Goal: Task Accomplishment & Management: Manage account settings

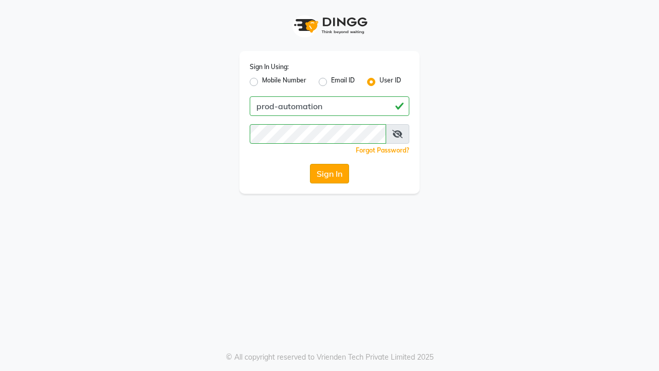
click at [330, 174] on button "Sign In" at bounding box center [329, 174] width 39 height 20
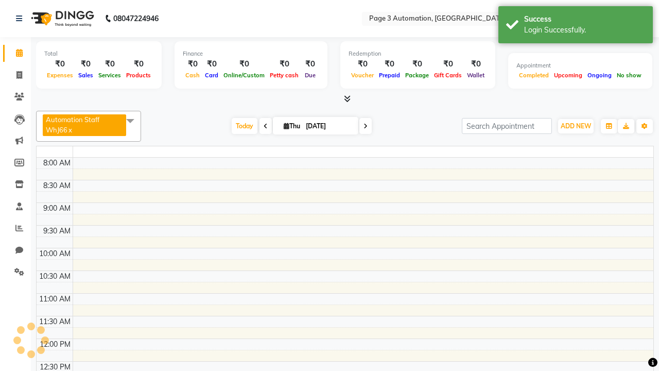
select select "en"
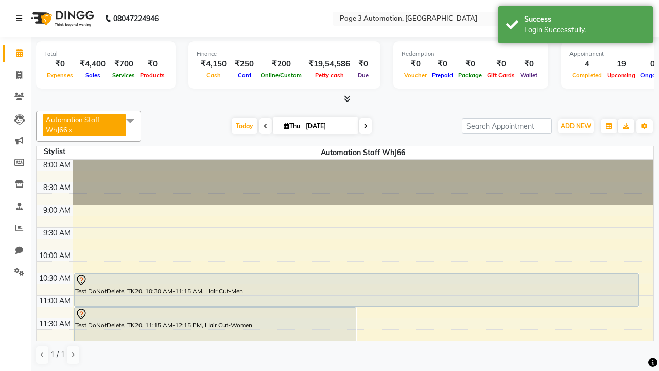
click at [21, 19] on icon at bounding box center [19, 18] width 6 height 7
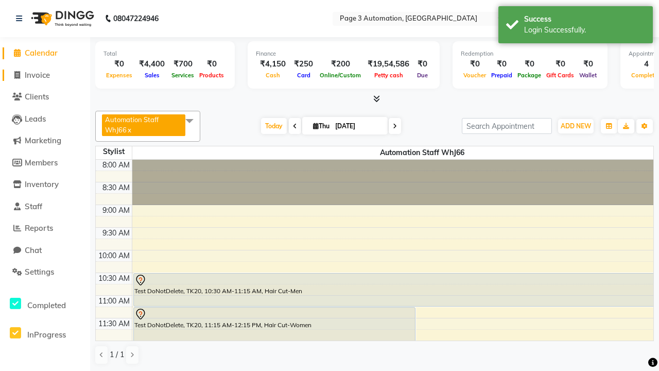
click at [45, 75] on span "Invoice" at bounding box center [37, 75] width 25 height 10
select select "2774"
select select "service"
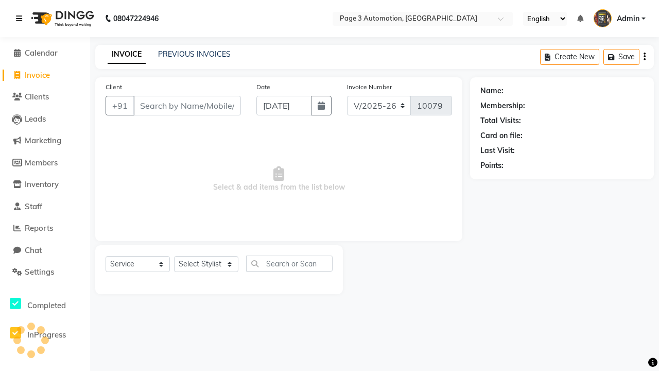
click at [21, 19] on icon at bounding box center [19, 18] width 6 height 7
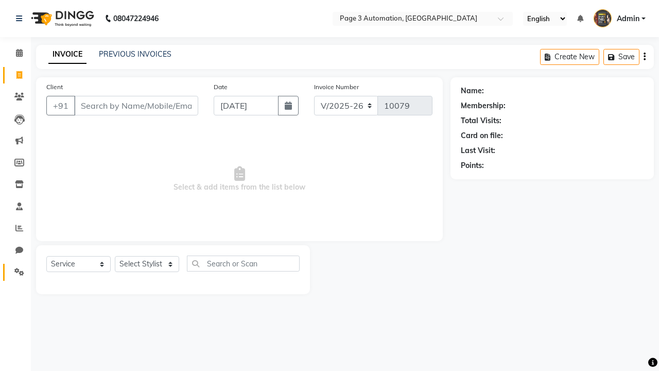
click at [15, 272] on icon at bounding box center [19, 272] width 10 height 8
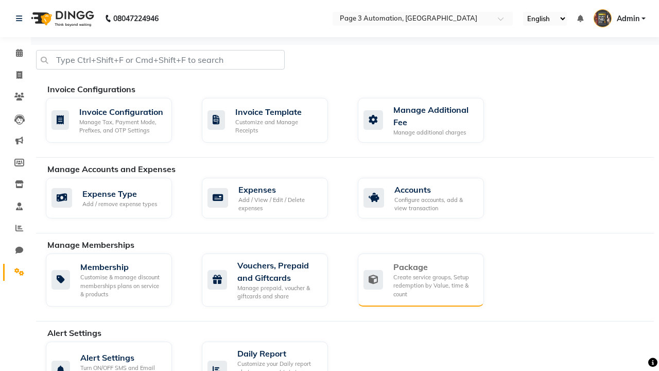
click at [434, 267] on div "Package" at bounding box center [434, 267] width 82 height 12
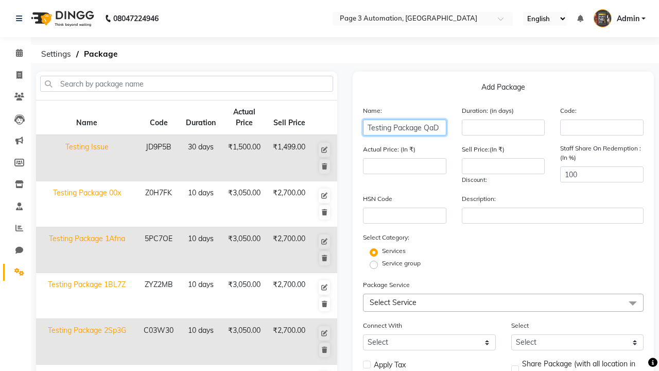
type input "Testing Package QaD"
type input "10"
type input "3050"
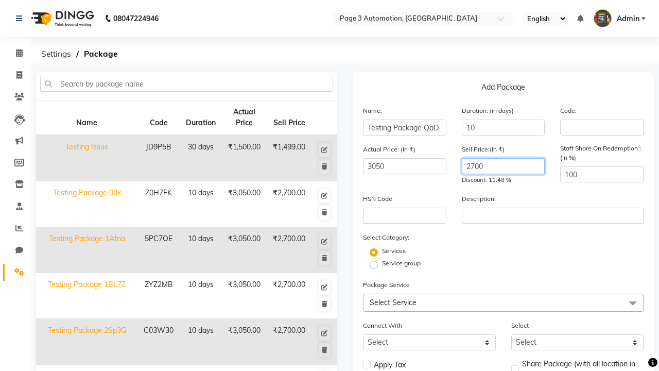
type input "2700"
click at [503, 302] on span "Select Service" at bounding box center [503, 303] width 281 height 18
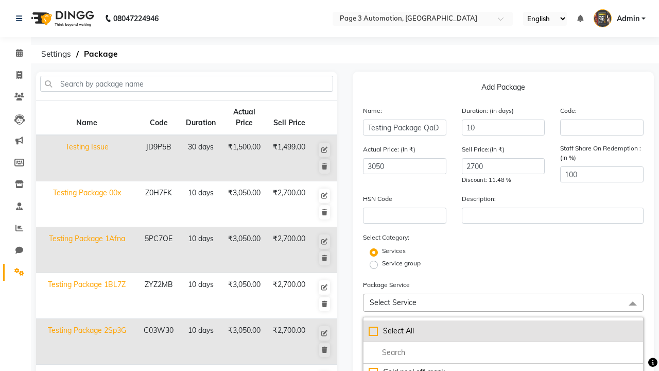
click at [503, 331] on div "Select All" at bounding box center [503, 331] width 269 height 11
checkbox input "true"
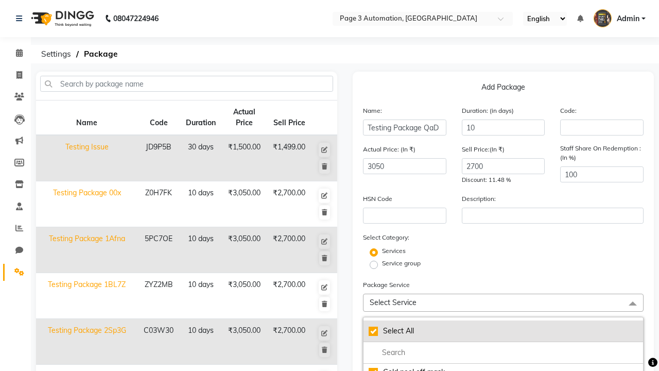
checkbox input "true"
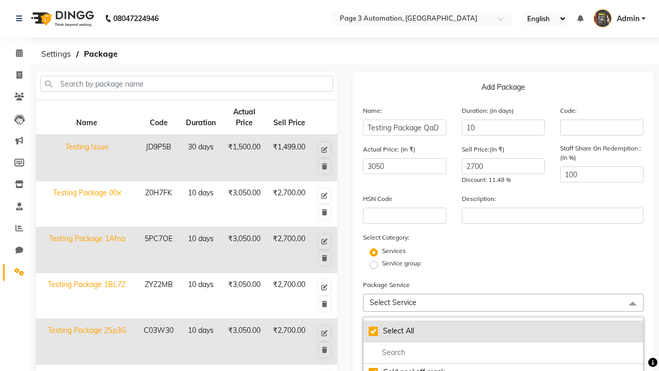
checkbox input "true"
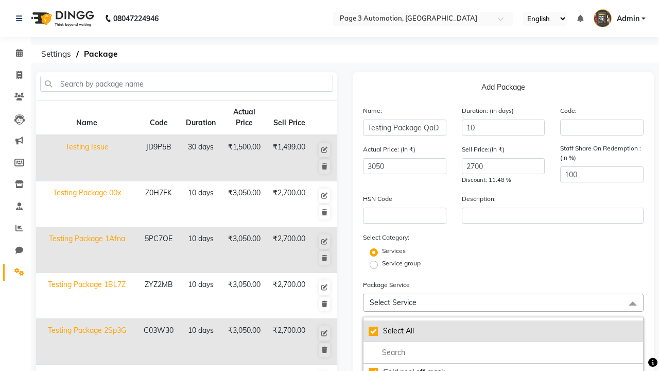
checkbox input "true"
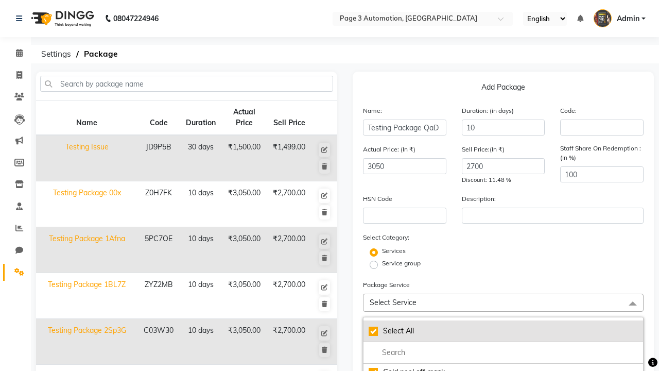
checkbox input "true"
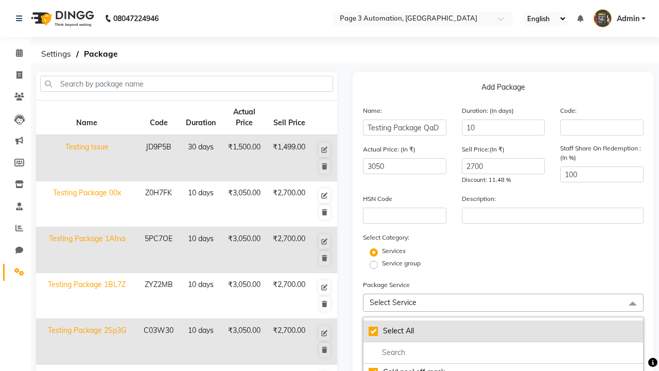
checkbox input "true"
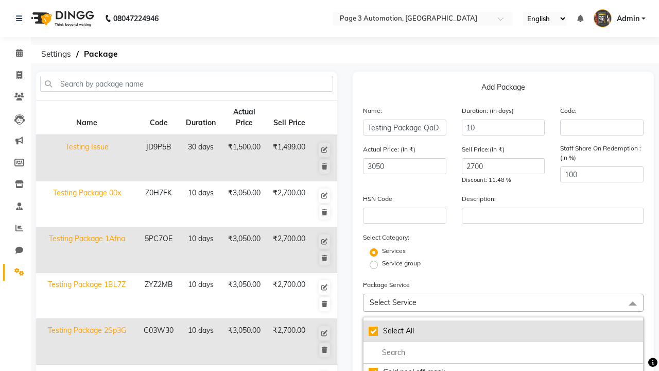
checkbox input "true"
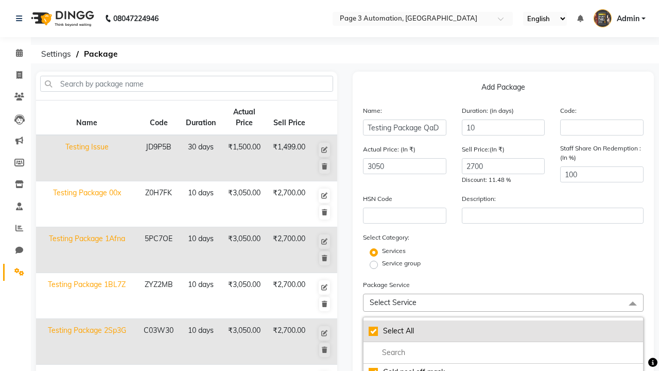
checkbox input "true"
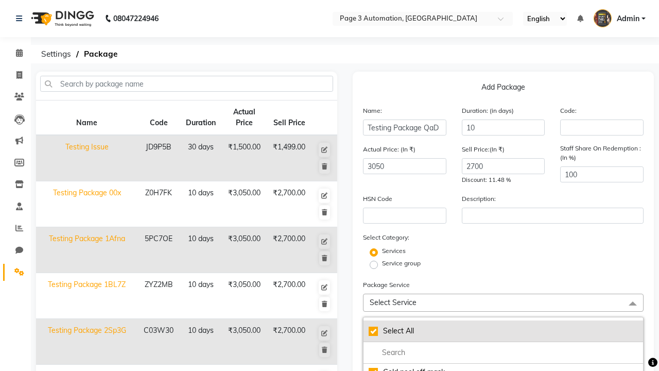
checkbox input "true"
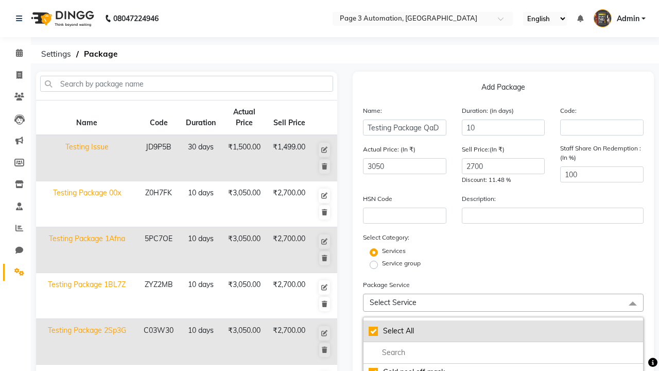
checkbox input "true"
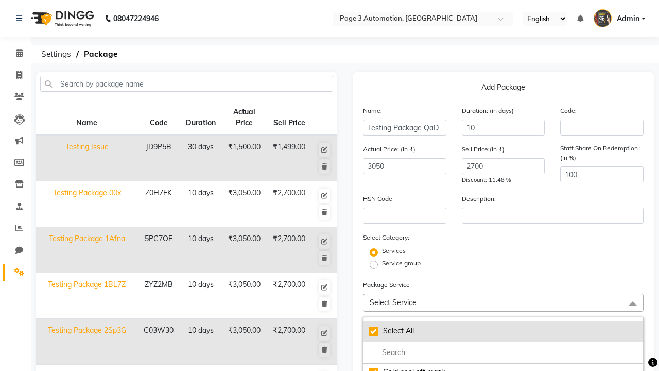
checkbox input "true"
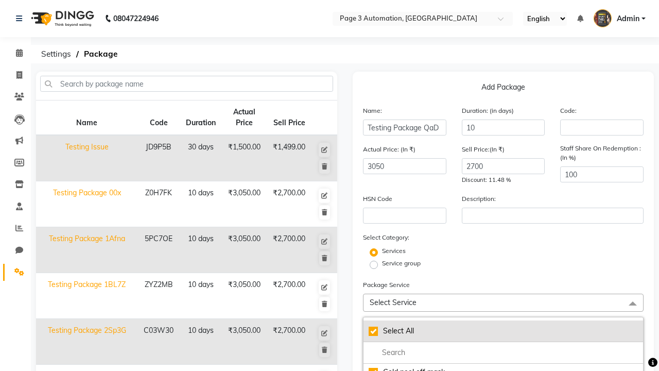
checkbox input "true"
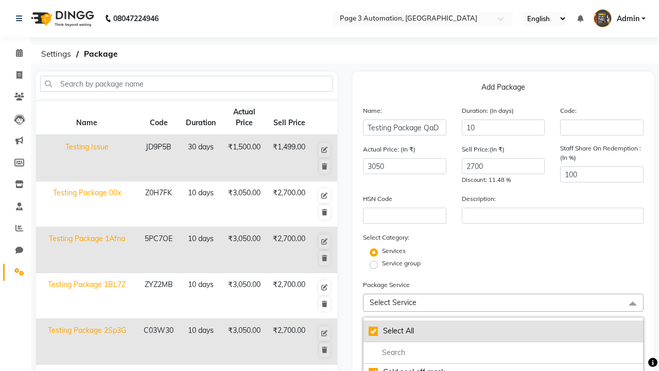
checkbox input "true"
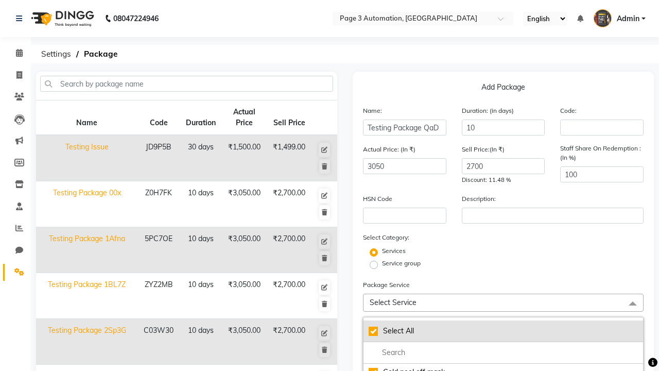
checkbox input "true"
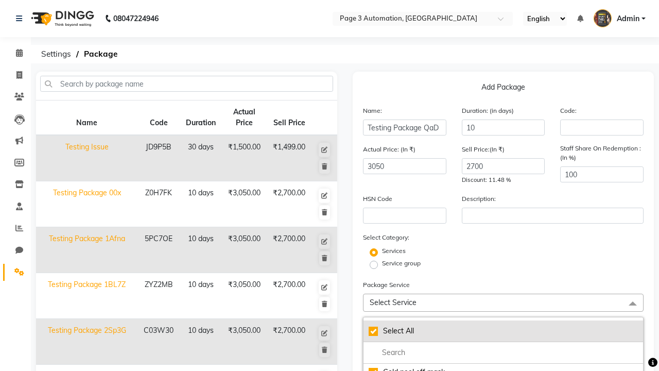
checkbox input "true"
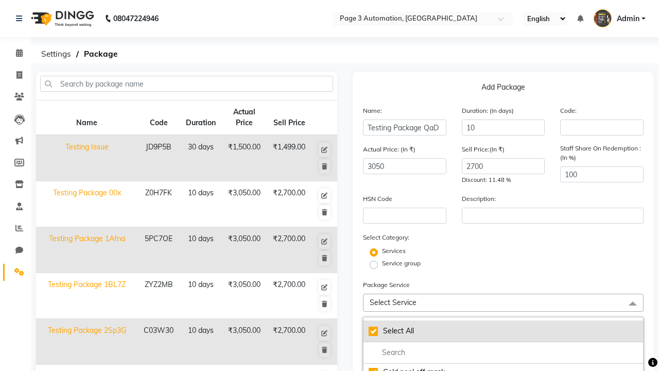
checkbox input "true"
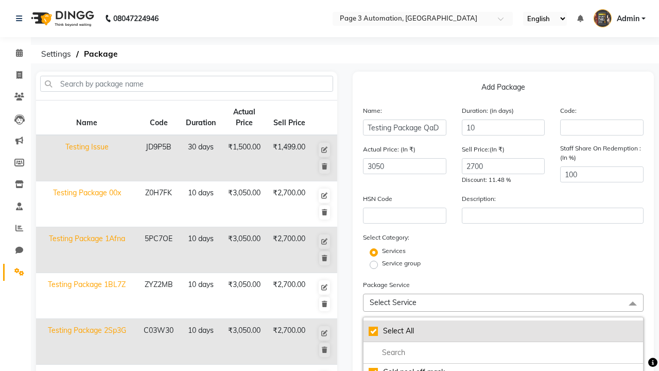
checkbox input "true"
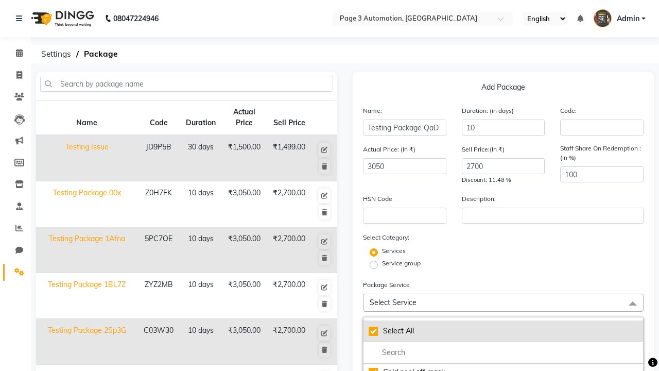
checkbox input "true"
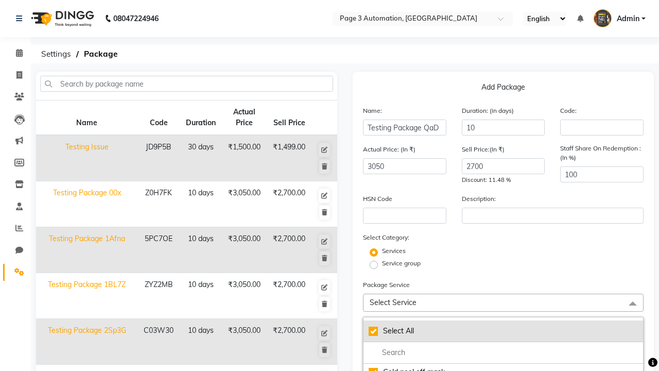
checkbox input "true"
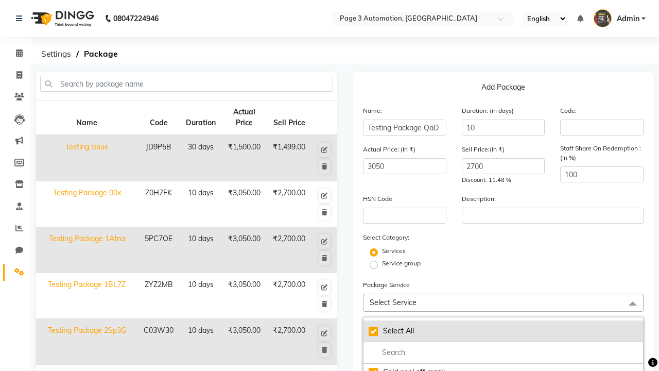
checkbox input "true"
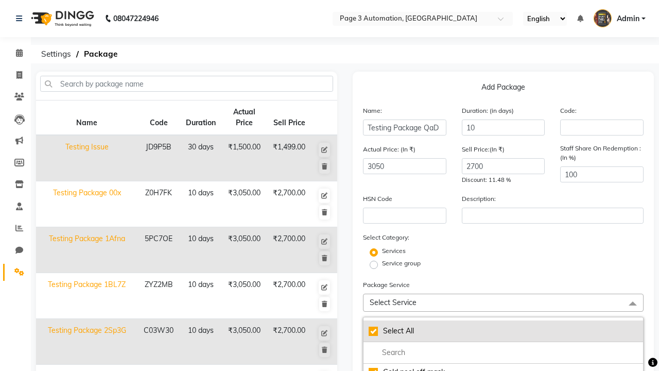
checkbox input "true"
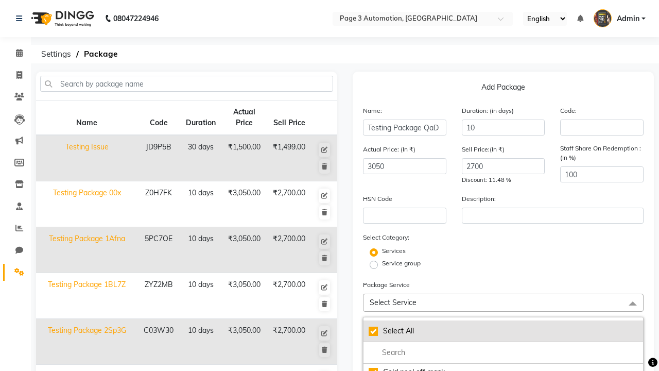
checkbox input "true"
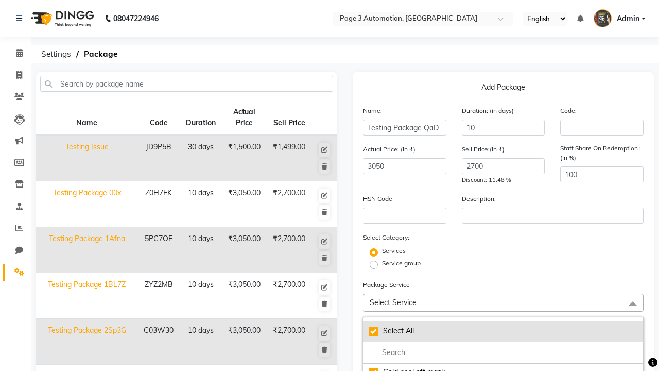
checkbox input "true"
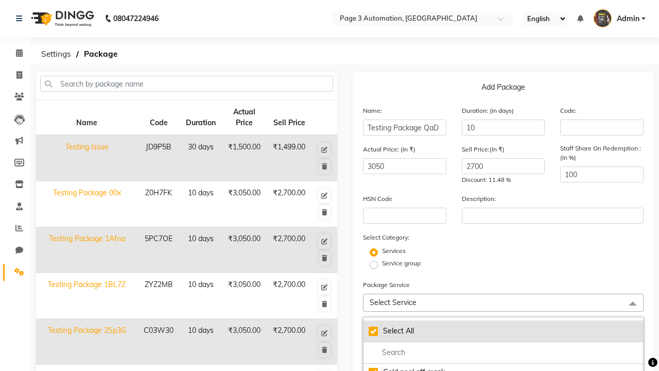
checkbox input "true"
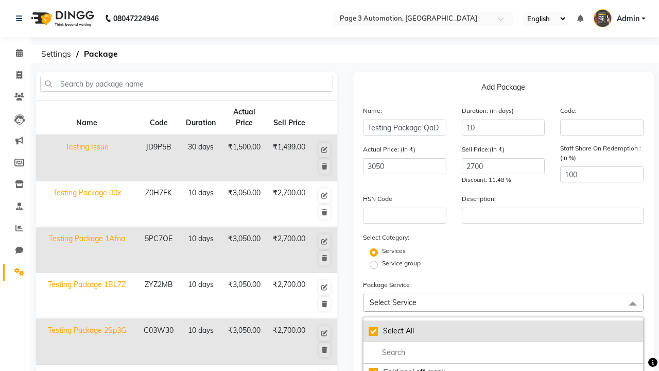
checkbox input "true"
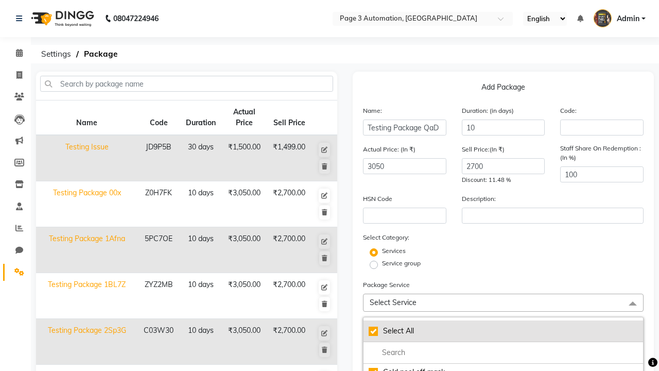
checkbox input "true"
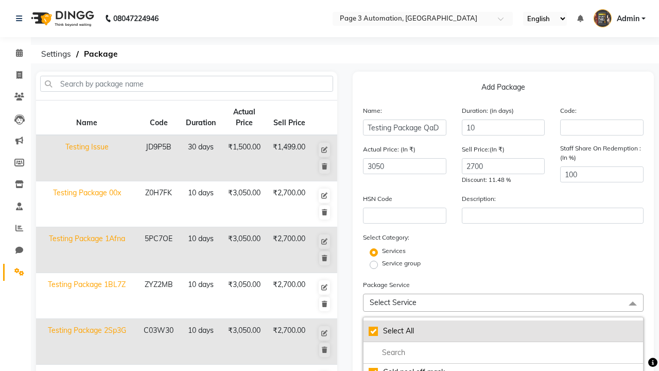
checkbox input "true"
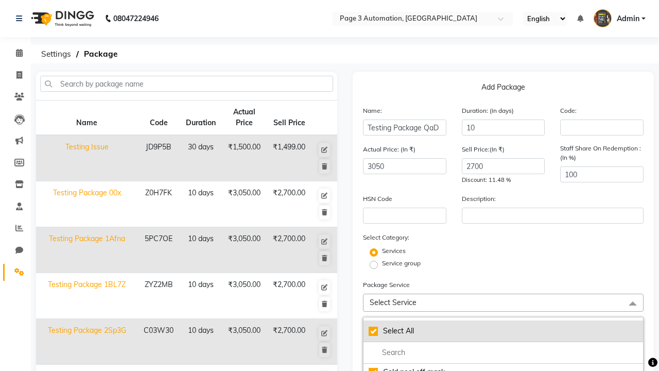
checkbox input "true"
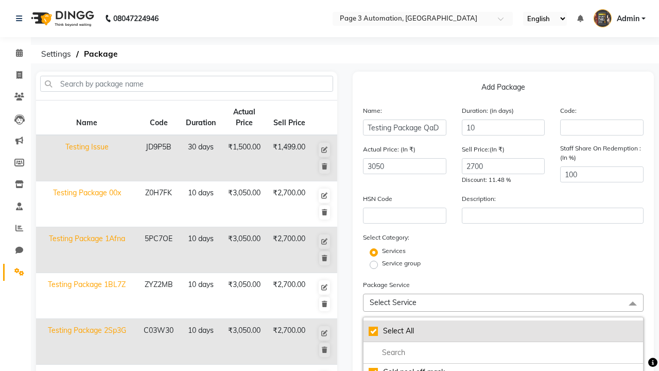
checkbox input "true"
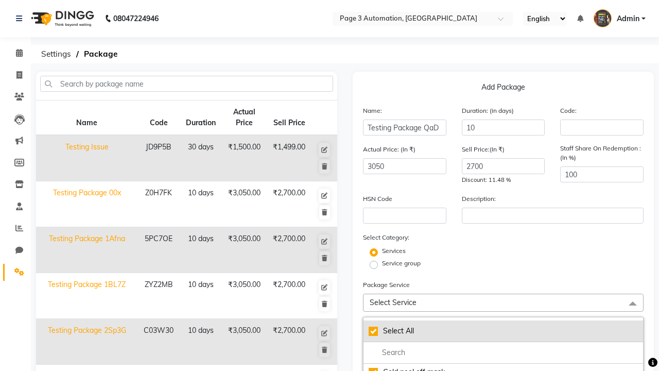
checkbox input "true"
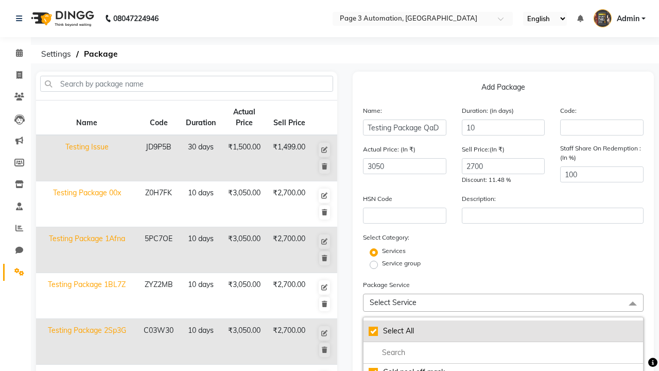
checkbox input "true"
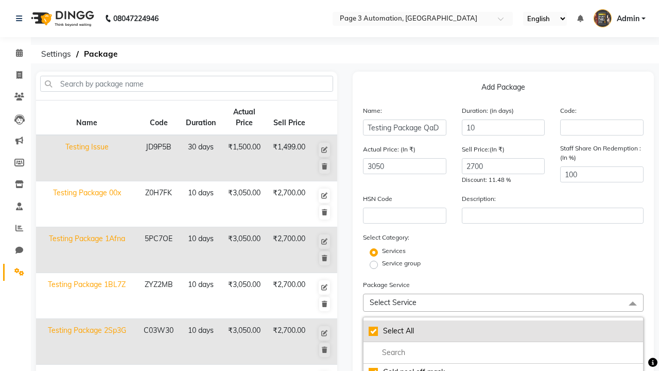
checkbox input "true"
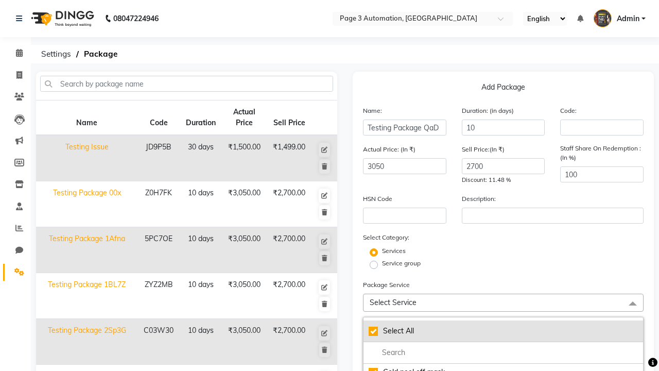
checkbox input "true"
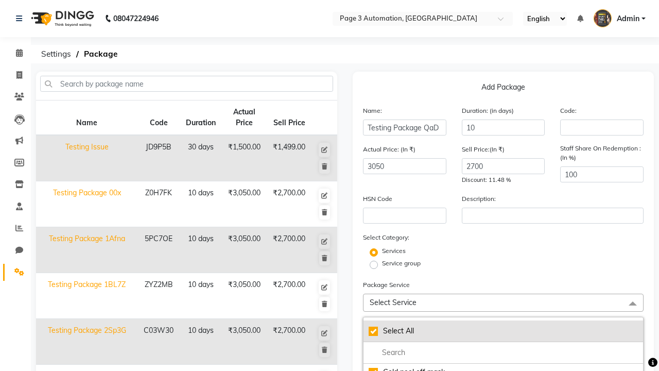
checkbox input "true"
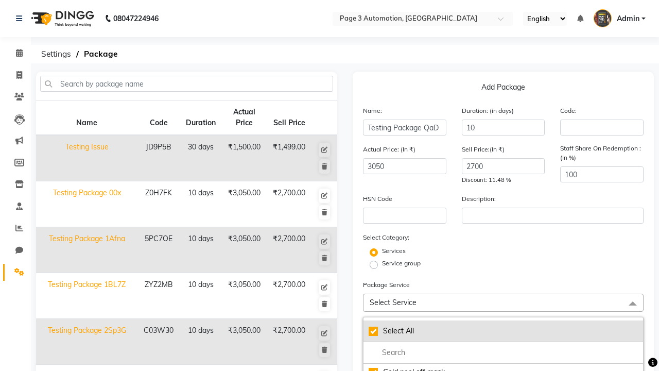
checkbox input "true"
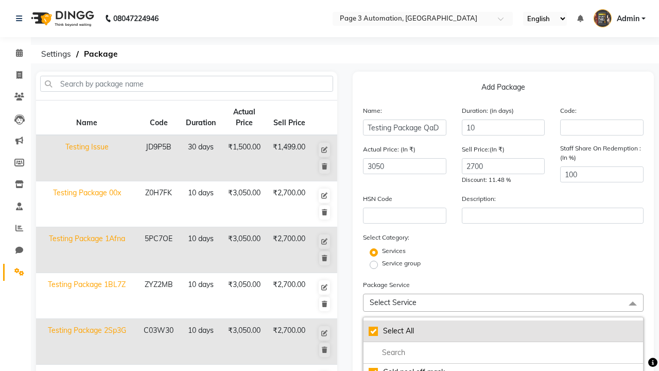
checkbox input "true"
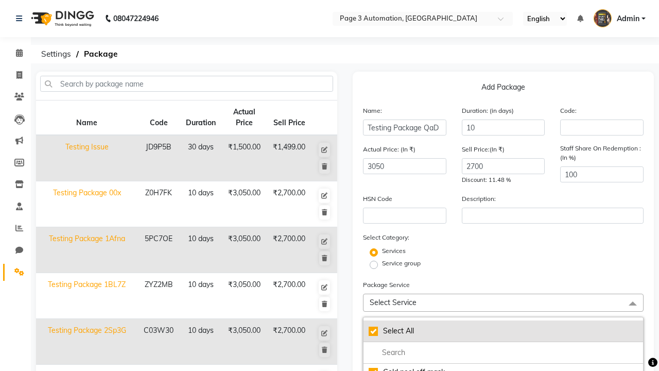
checkbox input "true"
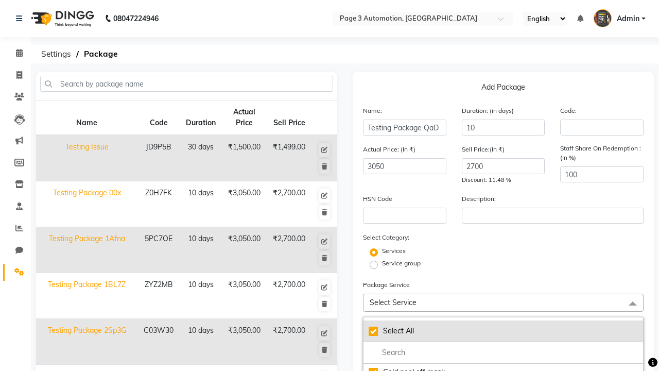
checkbox input "true"
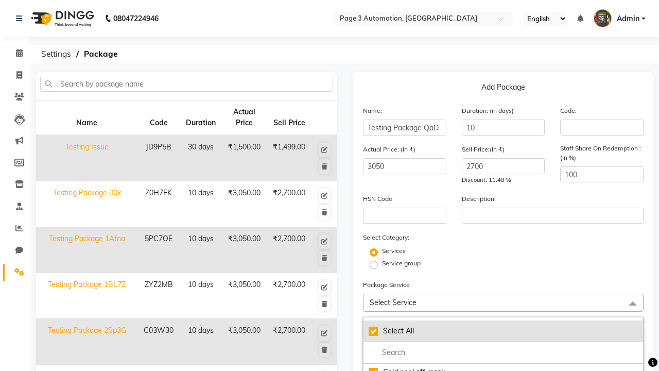
checkbox input "true"
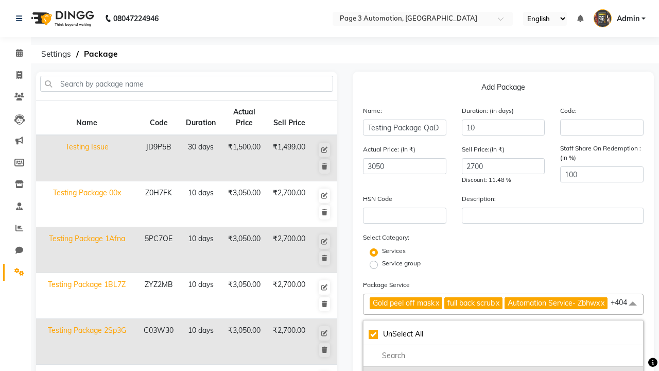
click at [503, 370] on div "Gold peel off mask" at bounding box center [503, 375] width 269 height 11
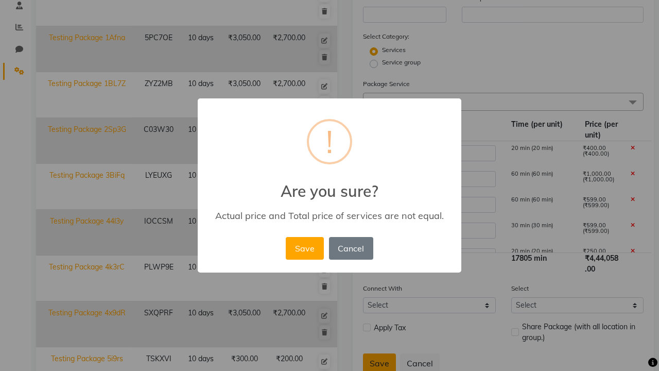
scroll to position [271, 0]
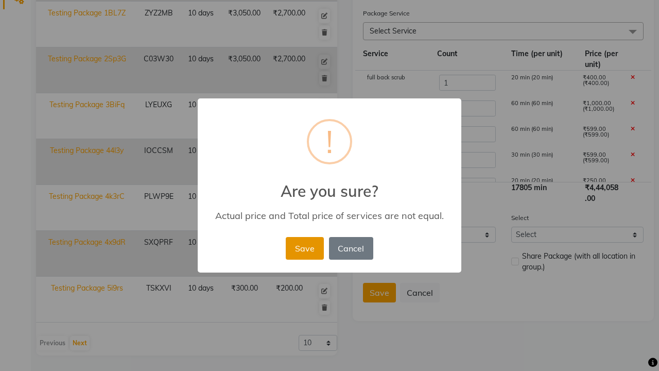
click at [304, 248] on button "Save" at bounding box center [305, 248] width 38 height 23
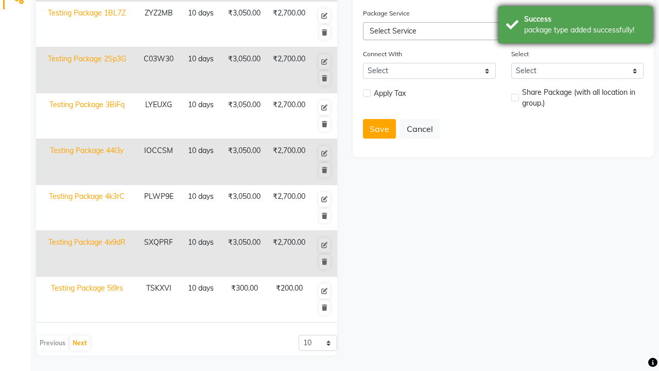
click at [576, 26] on div "package type added successfully!" at bounding box center [584, 30] width 121 height 11
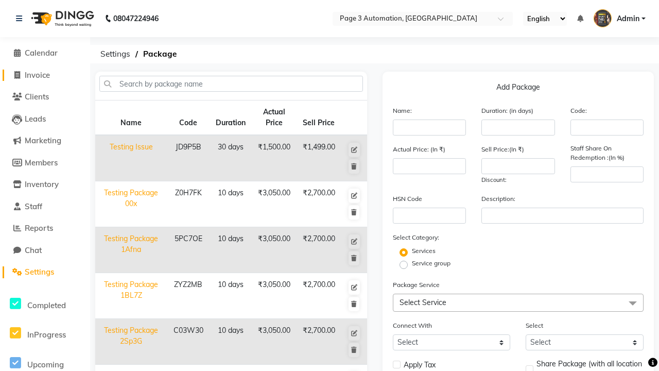
click at [45, 75] on span "Invoice" at bounding box center [37, 75] width 25 height 10
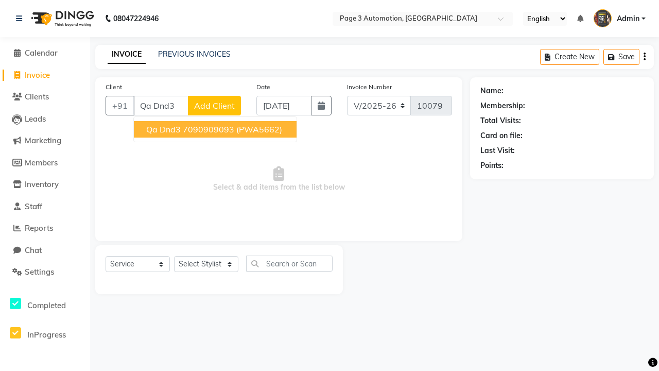
click at [216, 129] on ngb-highlight "7090909093" at bounding box center [209, 129] width 52 height 10
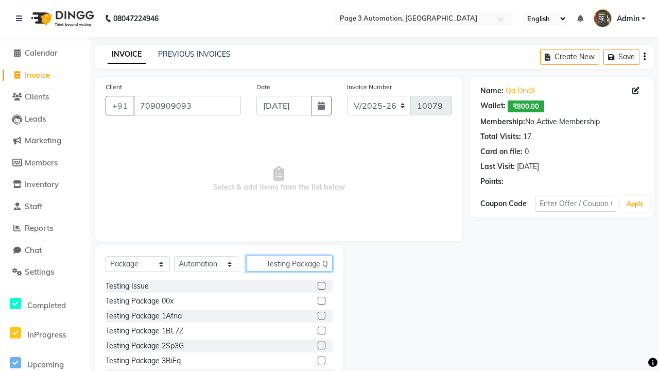
scroll to position [0, 9]
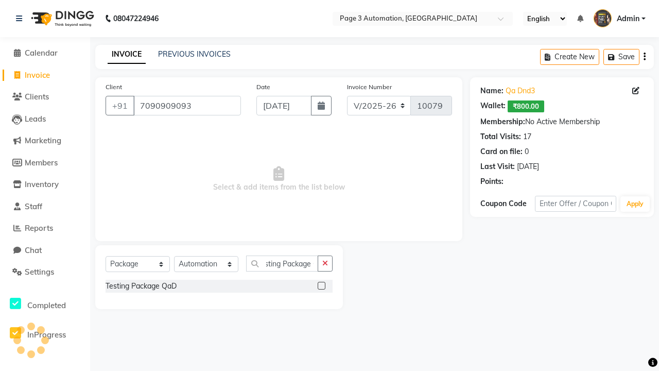
click at [321, 285] on label at bounding box center [322, 286] width 8 height 8
click at [321, 285] on input "checkbox" at bounding box center [321, 286] width 7 height 7
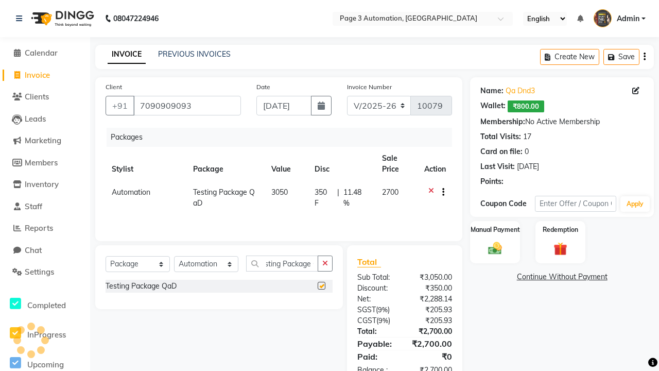
scroll to position [0, 0]
click at [495, 230] on label "Manual Payment" at bounding box center [496, 230] width 52 height 10
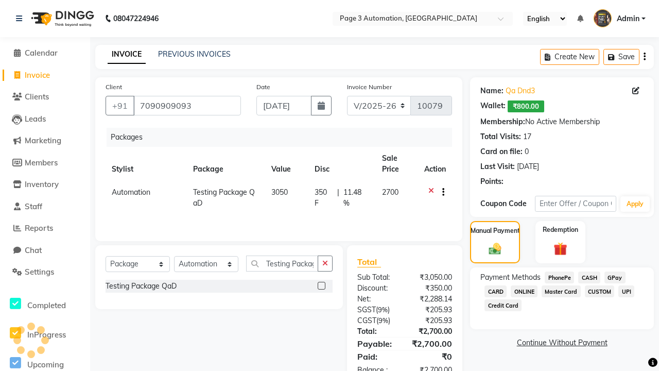
click at [589, 277] on span "CASH" at bounding box center [589, 277] width 22 height 12
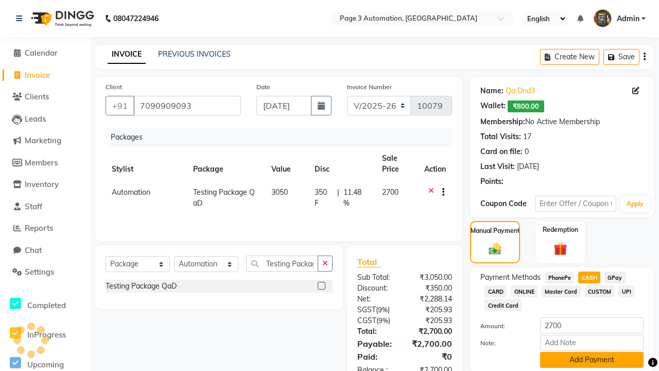
click at [592, 360] on button "Add Payment" at bounding box center [592, 360] width 104 height 16
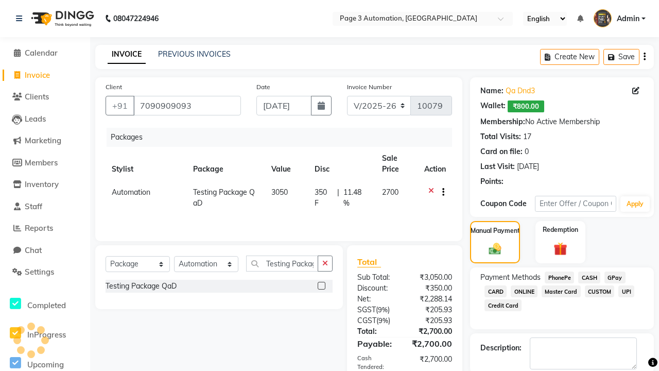
scroll to position [84, 0]
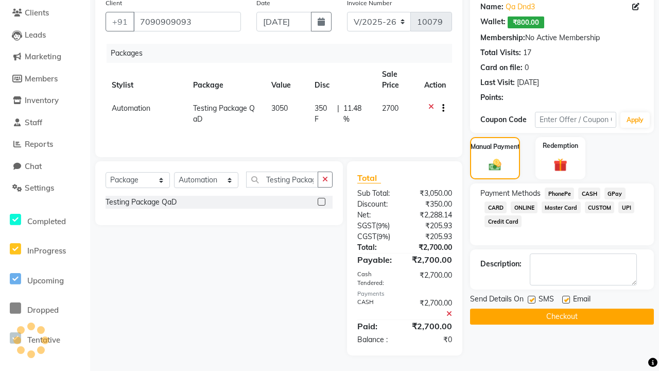
click at [532, 299] on label at bounding box center [532, 300] width 8 height 8
click at [532, 299] on input "checkbox" at bounding box center [531, 300] width 7 height 7
click at [566, 299] on label at bounding box center [566, 300] width 8 height 8
click at [566, 299] on input "checkbox" at bounding box center [565, 300] width 7 height 7
click at [562, 316] on button "Checkout" at bounding box center [562, 317] width 184 height 16
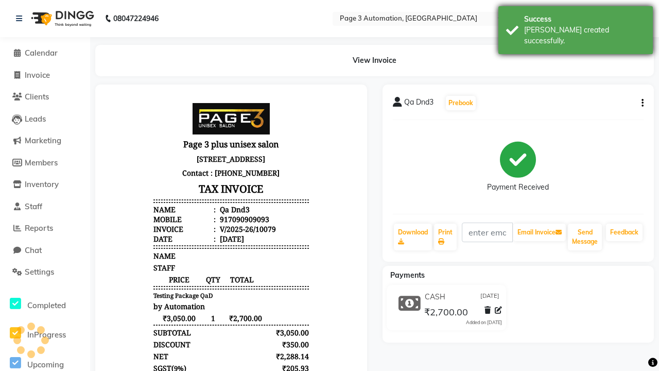
click at [576, 26] on div "[PERSON_NAME] created successfully." at bounding box center [584, 36] width 121 height 22
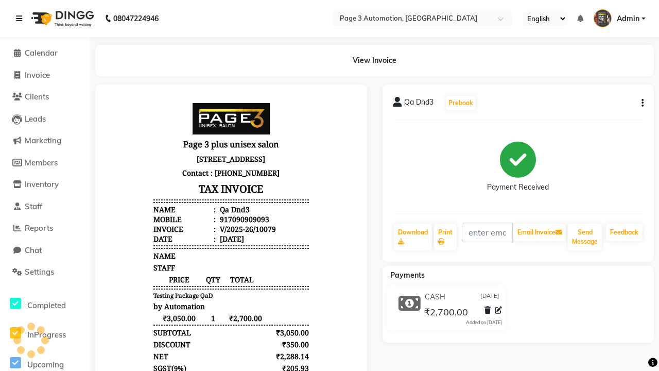
click at [21, 19] on icon at bounding box center [19, 18] width 6 height 7
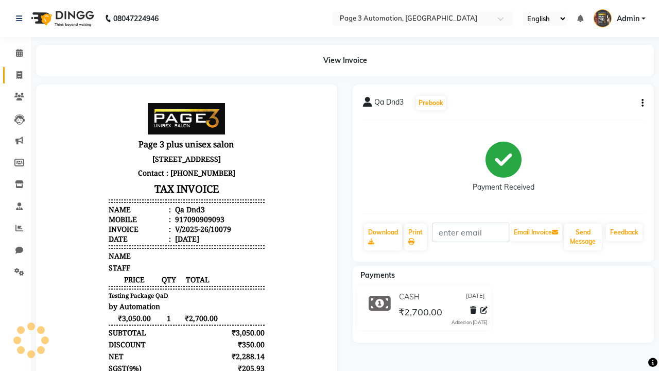
click at [15, 75] on span at bounding box center [19, 76] width 18 height 12
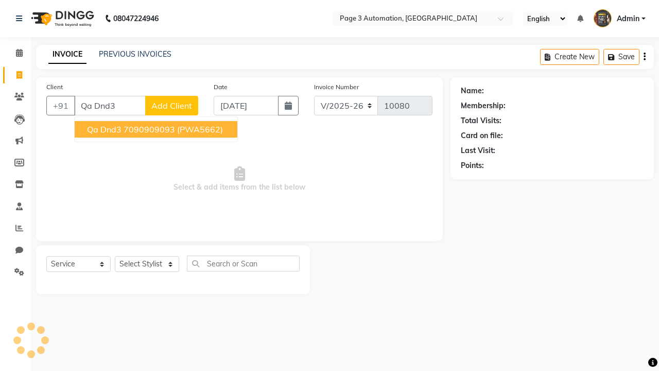
click at [157, 129] on ngb-highlight "7090909093" at bounding box center [150, 129] width 52 height 10
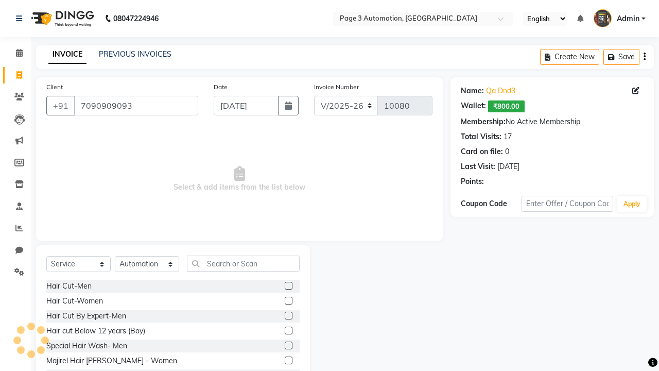
click at [288, 316] on label at bounding box center [289, 316] width 8 height 8
click at [288, 316] on input "checkbox" at bounding box center [288, 316] width 7 height 7
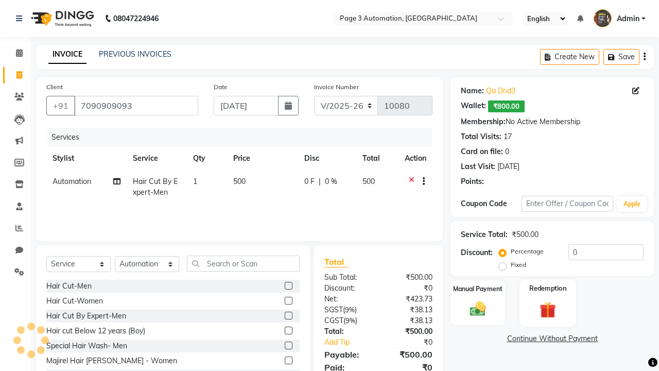
click at [548, 288] on label "Redemption" at bounding box center [547, 288] width 37 height 10
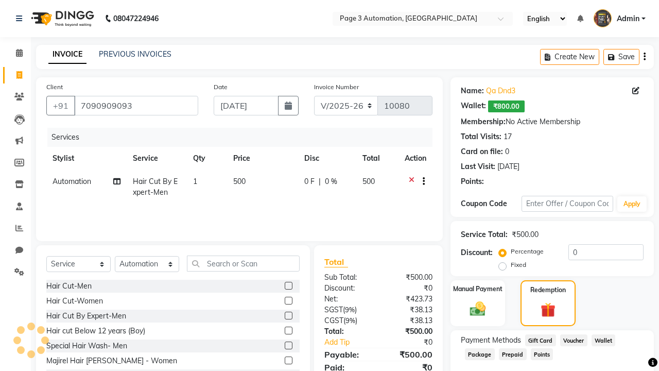
click at [480, 354] on span "Package" at bounding box center [480, 354] width 30 height 12
click at [620, 19] on span "Admin" at bounding box center [628, 18] width 23 height 11
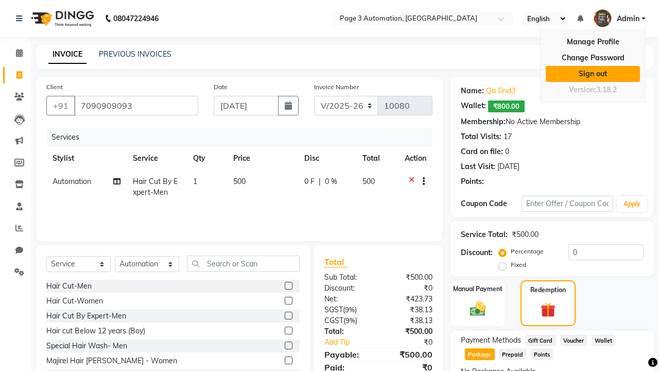
click at [593, 74] on link "Sign out" at bounding box center [593, 74] width 94 height 16
